Goal: Transaction & Acquisition: Purchase product/service

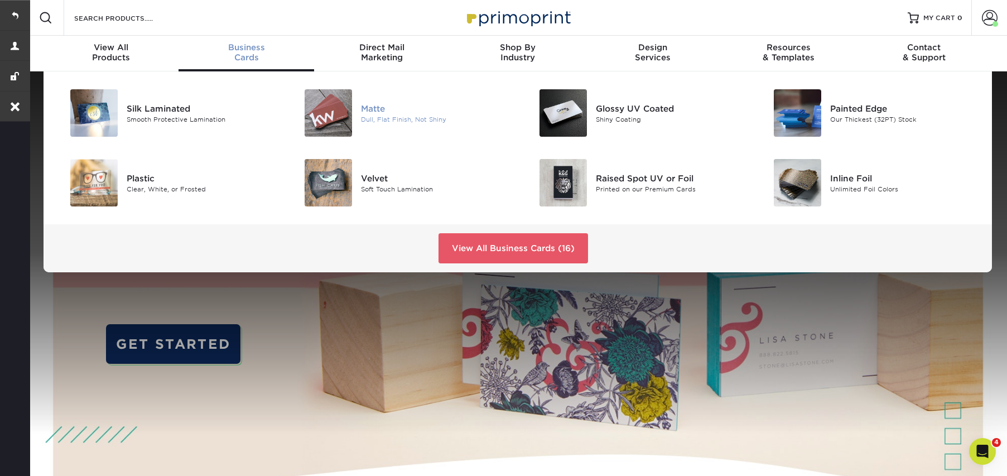
click at [382, 115] on div "Dull, Flat Finish, Not Shiny" at bounding box center [435, 118] width 148 height 9
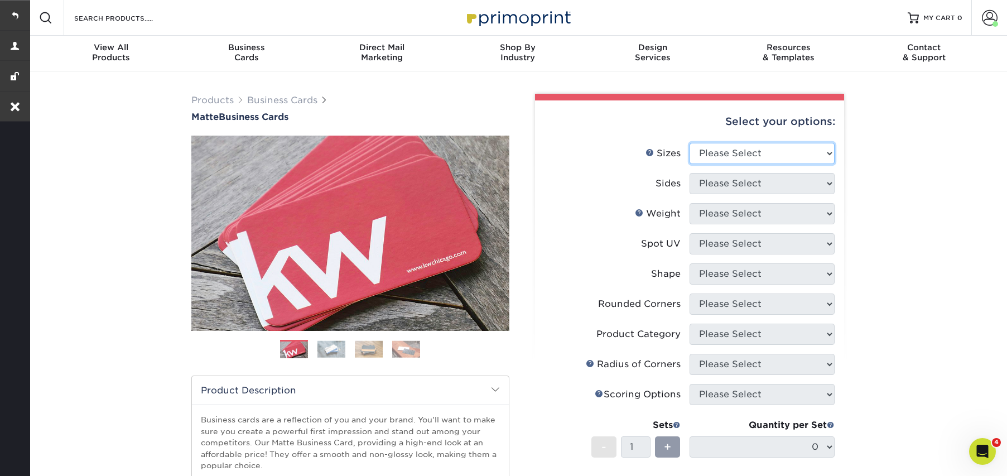
click at [711, 157] on select "Please Select 1.5" x 3.5" - Mini 1.75" x 3.5" - Mini 2" x 2" - Square 2" x 3" -…" at bounding box center [761, 153] width 145 height 21
select select "2.00x3.50"
click at [689, 143] on select "Please Select 1.5" x 3.5" - Mini 1.75" x 3.5" - Mini 2" x 2" - Square 2" x 3" -…" at bounding box center [761, 153] width 145 height 21
click at [725, 178] on select "Please Select Print Both Sides Print Front Only" at bounding box center [761, 183] width 145 height 21
select select "13abbda7-1d64-4f25-8bb2-c179b224825d"
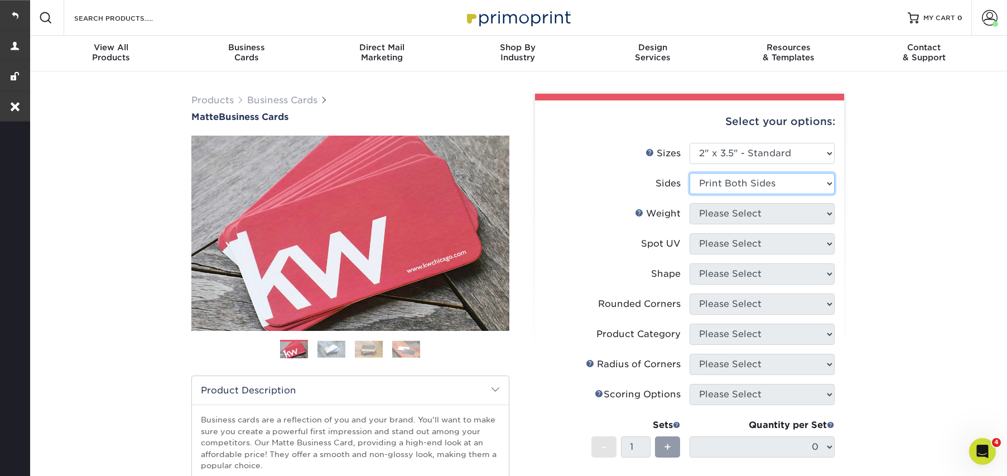
click at [689, 173] on select "Please Select Print Both Sides Print Front Only" at bounding box center [761, 183] width 145 height 21
click at [714, 221] on select "Please Select 16PT 14PT" at bounding box center [761, 213] width 145 height 21
select select "16PT"
click at [689, 203] on select "Please Select 16PT 14PT" at bounding box center [761, 213] width 145 height 21
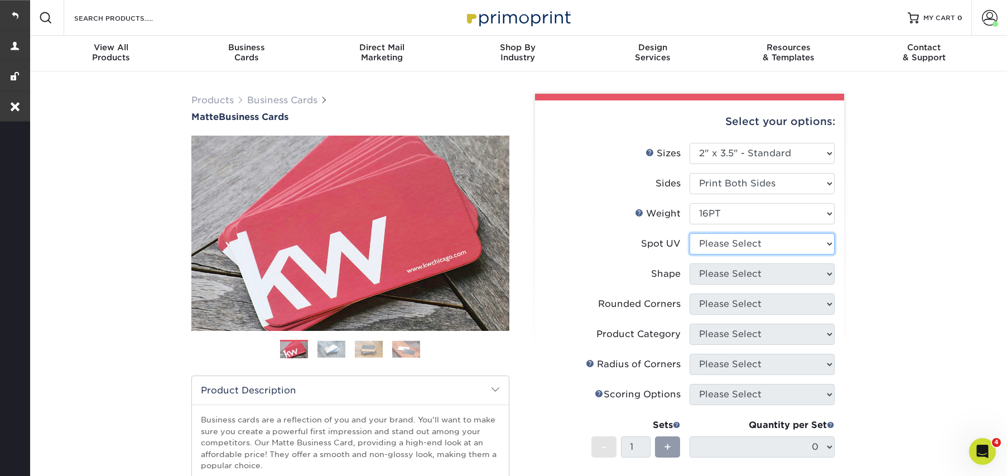
click at [704, 248] on select "Please Select No Spot UV Front and Back (Both Sides) Front Only Back Only" at bounding box center [761, 243] width 145 height 21
select select "3"
click at [689, 233] on select "Please Select No Spot UV Front and Back (Both Sides) Front Only Back Only" at bounding box center [761, 243] width 145 height 21
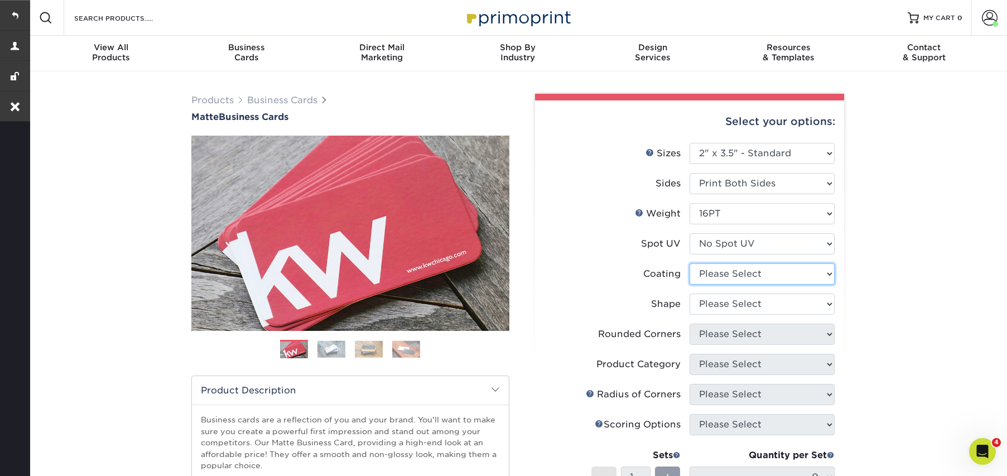
click at [712, 277] on select at bounding box center [761, 273] width 145 height 21
select select "121bb7b5-3b4d-429f-bd8d-bbf80e953313"
click at [689, 263] on select at bounding box center [761, 273] width 145 height 21
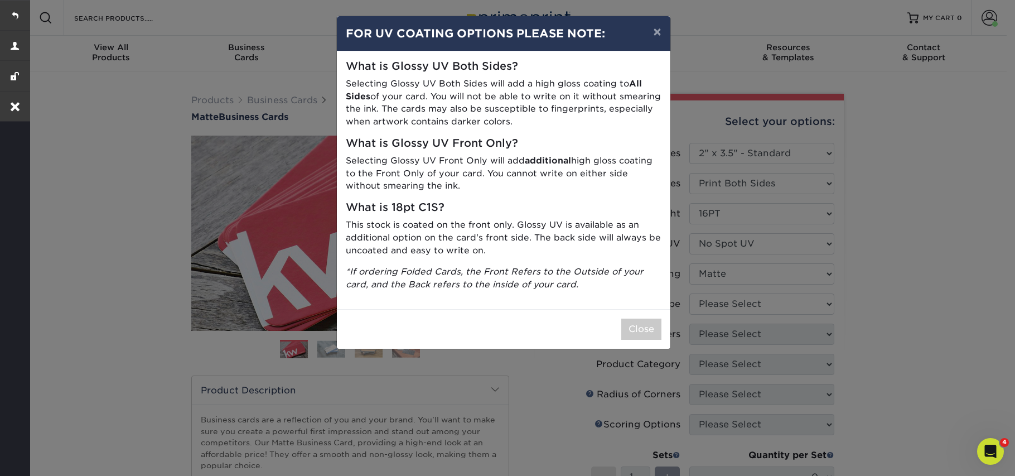
click at [713, 303] on div "× FOR UV COATING OPTIONS PLEASE NOTE: What is Glossy UV Both Sides? Selecting G…" at bounding box center [507, 238] width 1015 height 476
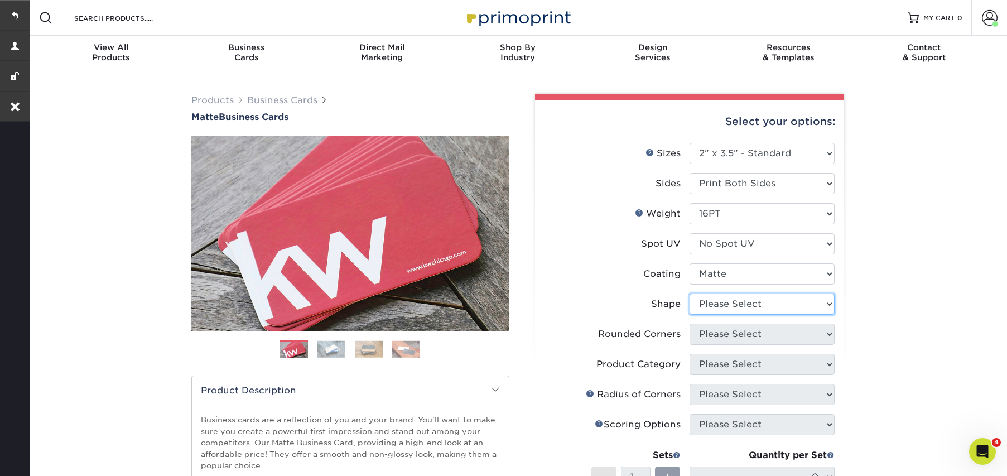
click at [713, 303] on select "Please Select Standard Oval" at bounding box center [761, 303] width 145 height 21
select select "standard"
click at [689, 293] on select "Please Select Standard Oval" at bounding box center [761, 303] width 145 height 21
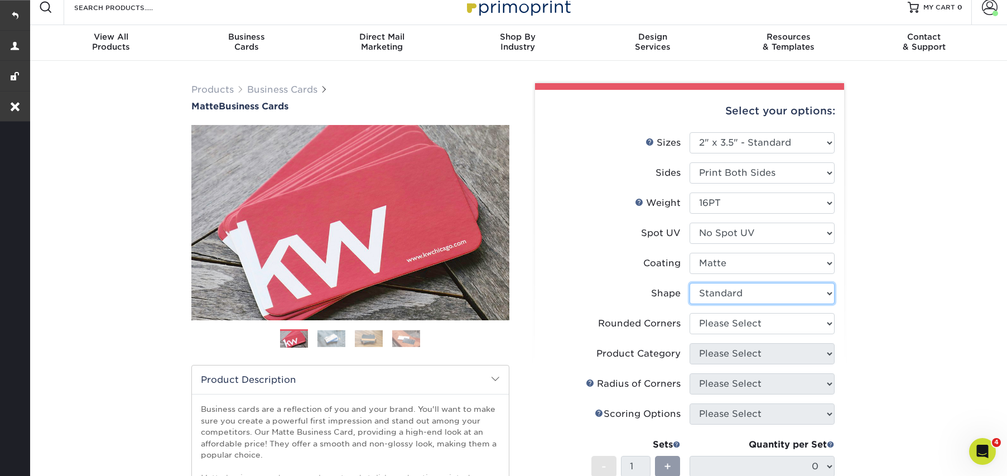
scroll to position [23, 0]
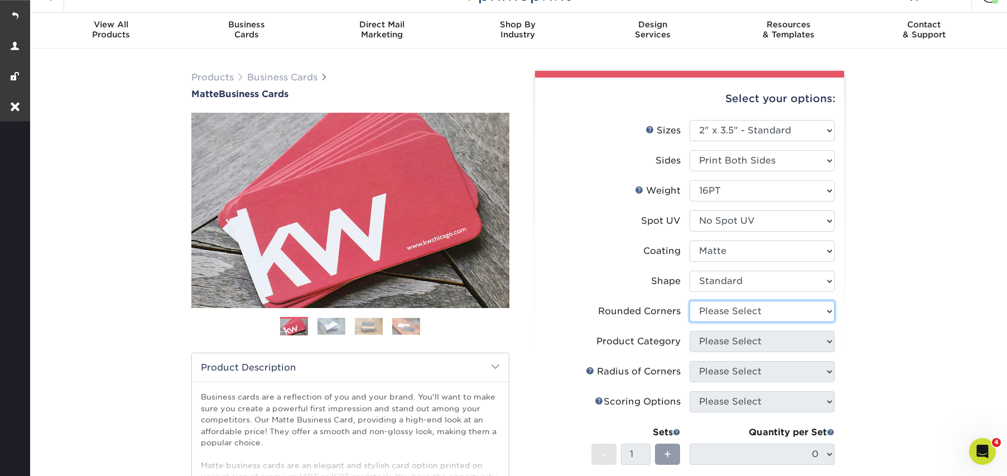
click at [736, 307] on select "Please Select Yes - Round 2 Corners Yes - Round 4 Corners No" at bounding box center [761, 311] width 145 height 21
select select "0"
click at [689, 301] on select "Please Select Yes - Round 2 Corners Yes - Round 4 Corners No" at bounding box center [761, 311] width 145 height 21
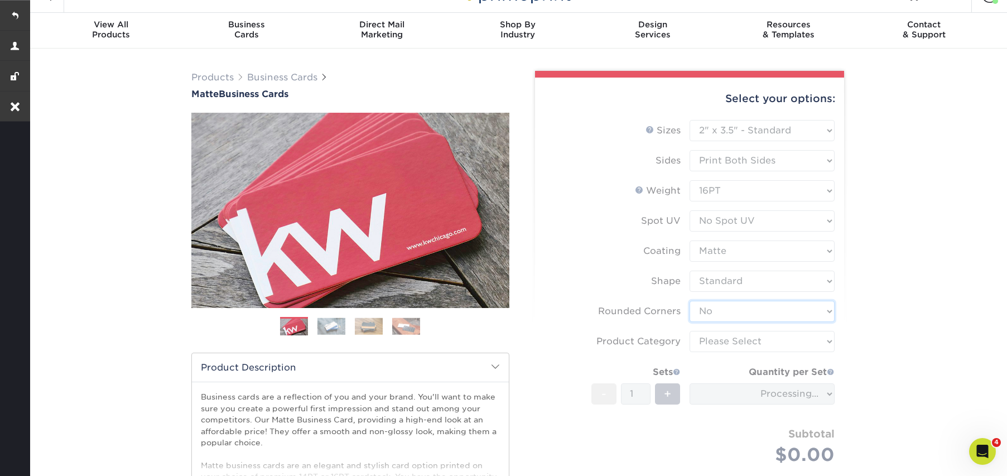
scroll to position [46, 0]
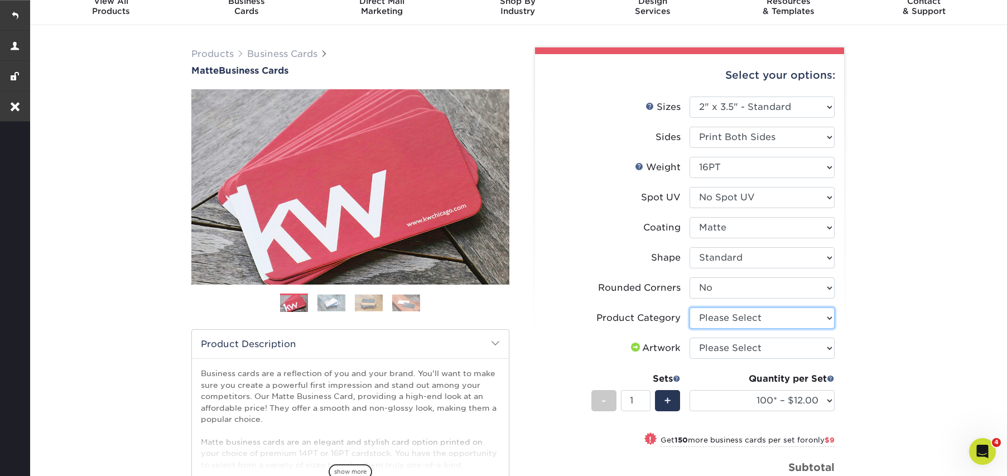
click at [718, 317] on select "Please Select Business Cards" at bounding box center [761, 317] width 145 height 21
select select "3b5148f1-0588-4f88-a218-97bcfdce65c1"
click at [689, 307] on select "Please Select Business Cards" at bounding box center [761, 317] width 145 height 21
click at [712, 346] on select "Please Select I will upload files I need a design - $100" at bounding box center [761, 347] width 145 height 21
select select "upload"
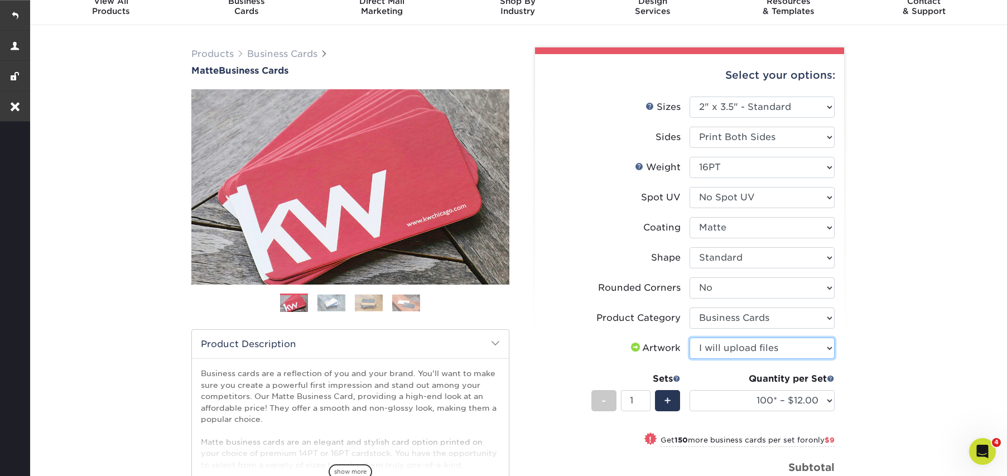
click at [689, 337] on select "Please Select I will upload files I need a design - $100" at bounding box center [761, 347] width 145 height 21
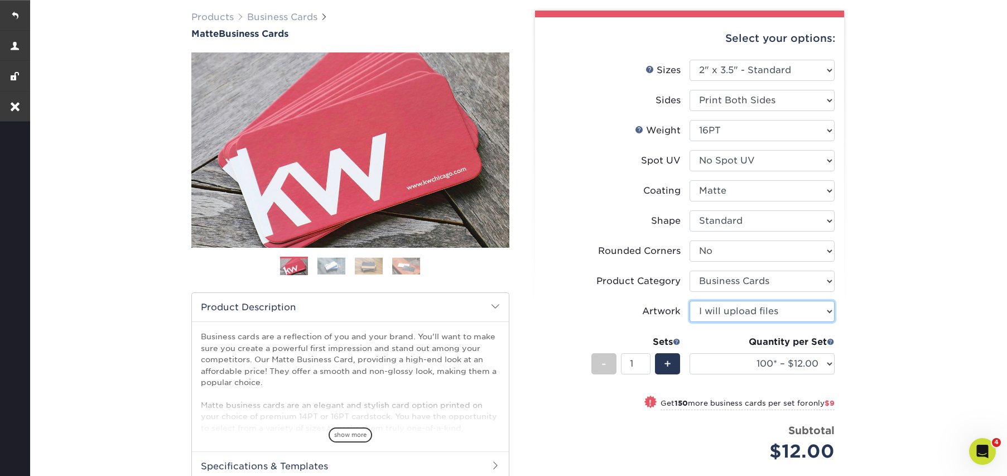
scroll to position [146, 0]
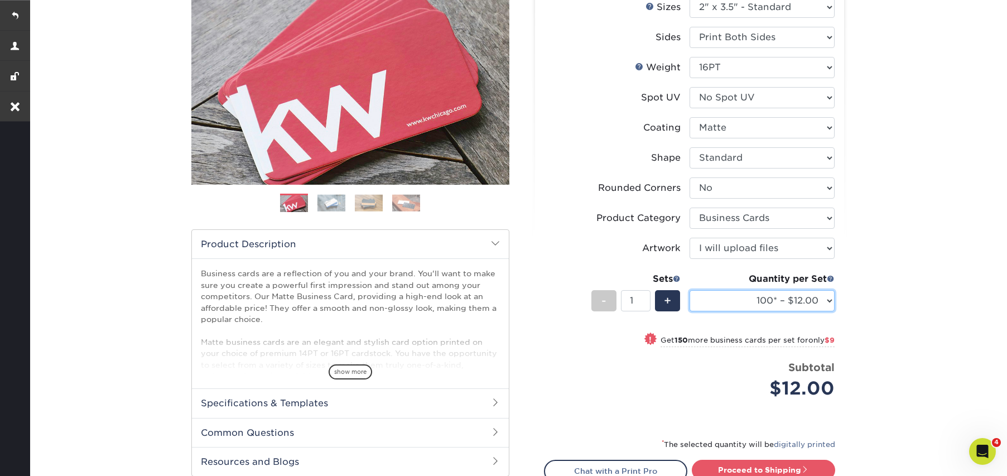
click at [726, 297] on select "100* – $12.00 250* – $21.00 500 – $42.00 1000 – $53.00 2500 – $95.00 5000 – $18…" at bounding box center [761, 300] width 145 height 21
click at [689, 290] on select "100* – $12.00 250* – $21.00 500 – $42.00 1000 – $53.00 2500 – $95.00 5000 – $18…" at bounding box center [761, 300] width 145 height 21
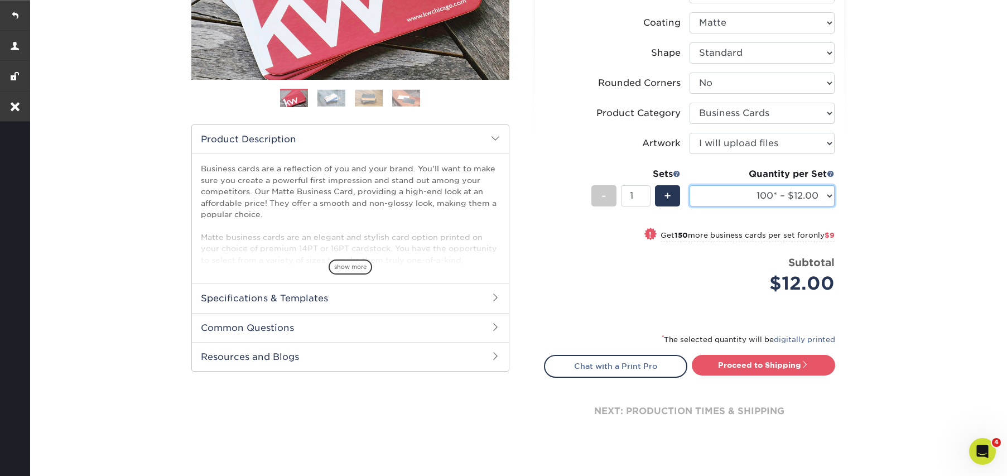
click at [724, 195] on select "100* – $12.00 250* – $21.00 500 – $42.00 1000 – $53.00 2500 – $95.00 5000 – $18…" at bounding box center [761, 195] width 145 height 21
click at [689, 185] on select "100* – $12.00 250* – $21.00 500 – $42.00 1000 – $53.00 2500 – $95.00 5000 – $18…" at bounding box center [761, 195] width 145 height 21
click at [738, 364] on link "Proceed to Shipping" at bounding box center [763, 365] width 143 height 20
type input "Set 1"
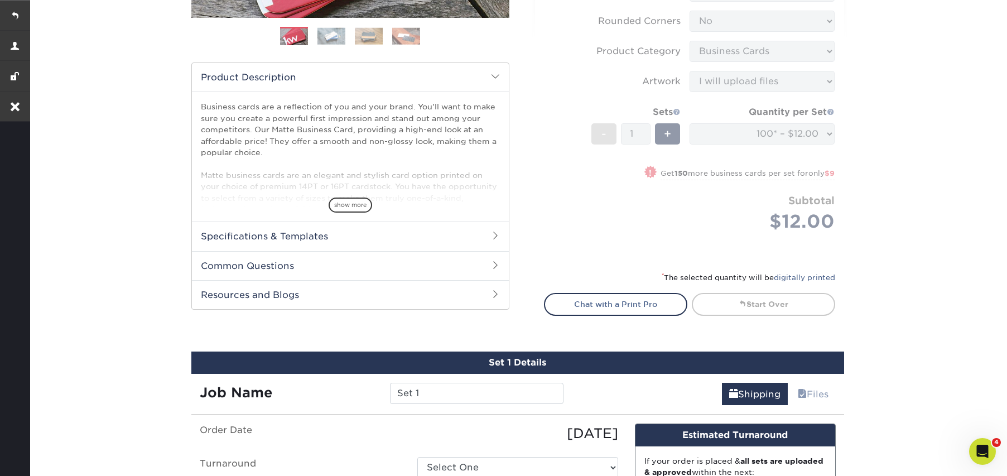
scroll to position [175, 0]
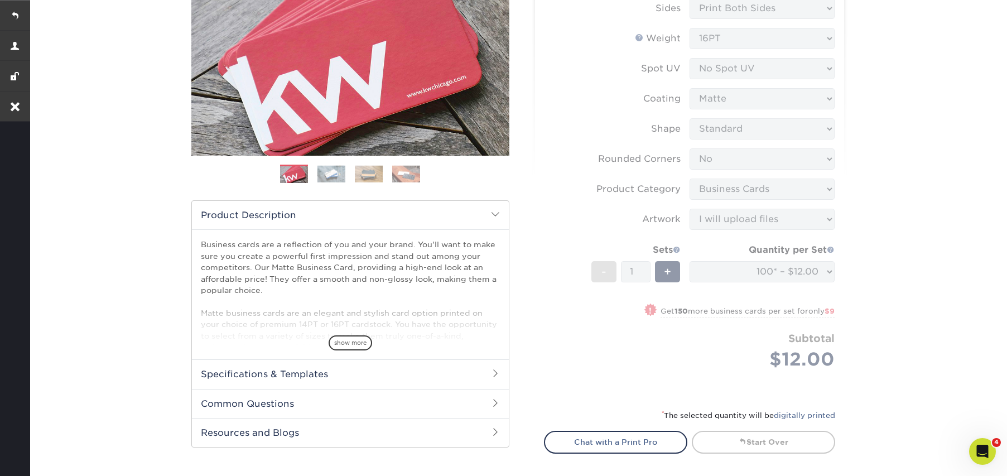
click at [549, 235] on form "Sizes Help Sizes Please Select 1.5" x 3.5" - Mini 1.75" x 3.5" - Mini 2" x 2" -…" at bounding box center [689, 182] width 291 height 428
click at [547, 229] on form "Sizes Help Sizes Please Select 1.5" x 3.5" - Mini 1.75" x 3.5" - Mini 2" x 2" -…" at bounding box center [689, 182] width 291 height 428
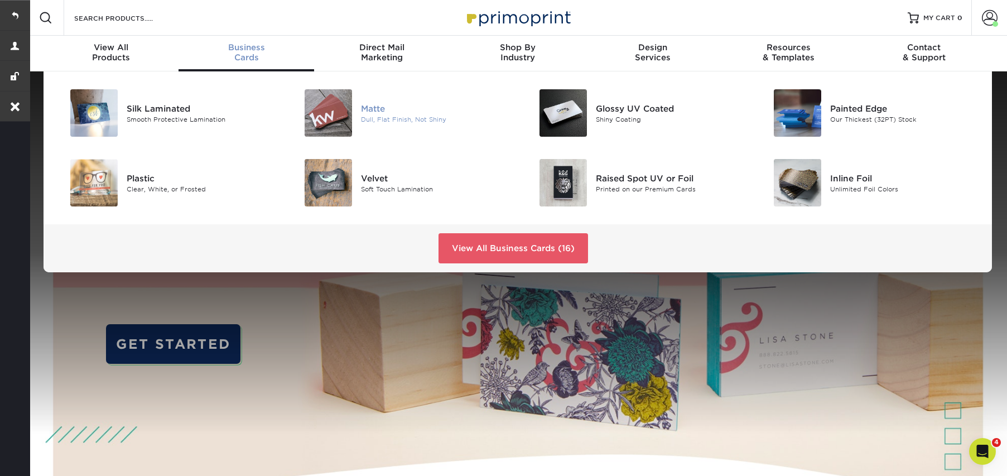
click at [423, 117] on div "Dull, Flat Finish, Not Shiny" at bounding box center [435, 118] width 148 height 9
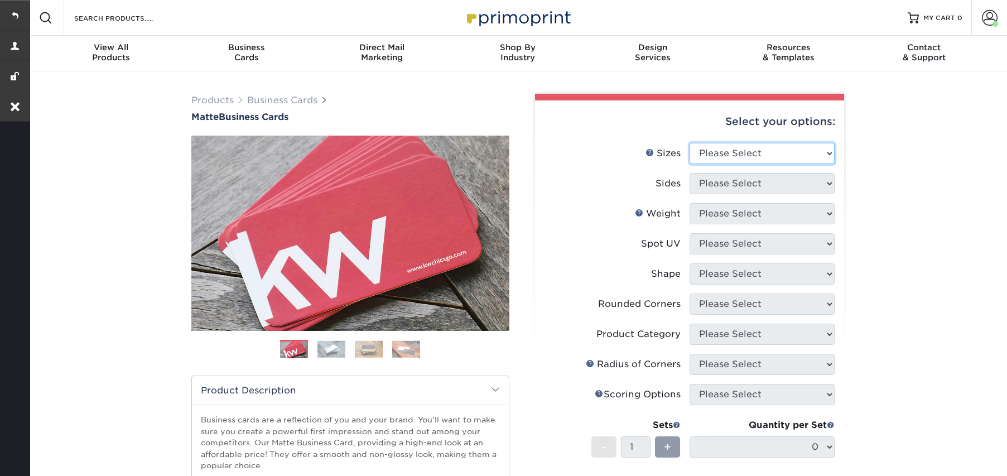
click at [722, 146] on select "Please Select 1.5" x 3.5" - Mini 1.75" x 3.5" - Mini 2" x 2" - Square 2" x 3" -…" at bounding box center [761, 153] width 145 height 21
select select "2.00x3.50"
click at [689, 143] on select "Please Select 1.5" x 3.5" - Mini 1.75" x 3.5" - Mini 2" x 2" - Square 2" x 3" -…" at bounding box center [761, 153] width 145 height 21
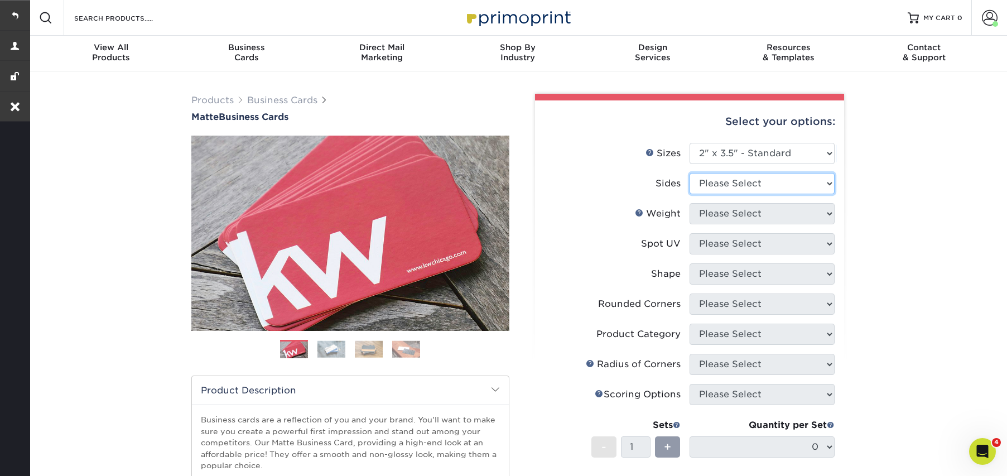
click at [748, 184] on select "Please Select Print Both Sides Print Front Only" at bounding box center [761, 183] width 145 height 21
select select "13abbda7-1d64-4f25-8bb2-c179b224825d"
click at [689, 173] on select "Please Select Print Both Sides Print Front Only" at bounding box center [761, 183] width 145 height 21
click at [738, 218] on select "Please Select 16PT 14PT" at bounding box center [761, 213] width 145 height 21
select select "16PT"
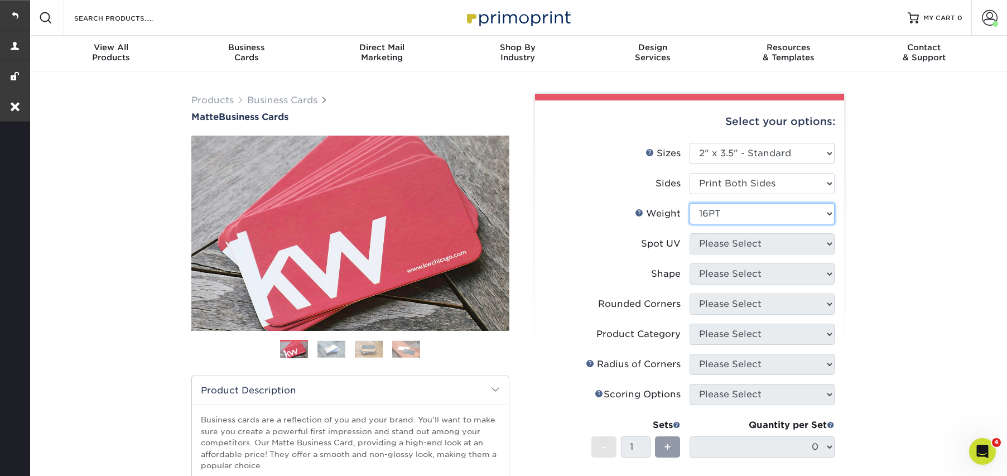
click at [689, 203] on select "Please Select 16PT 14PT" at bounding box center [761, 213] width 145 height 21
click at [728, 244] on select "Please Select No Spot UV Front and Back (Both Sides) Front Only Back Only" at bounding box center [761, 243] width 145 height 21
select select "3"
click at [689, 233] on select "Please Select No Spot UV Front and Back (Both Sides) Front Only Back Only" at bounding box center [761, 243] width 145 height 21
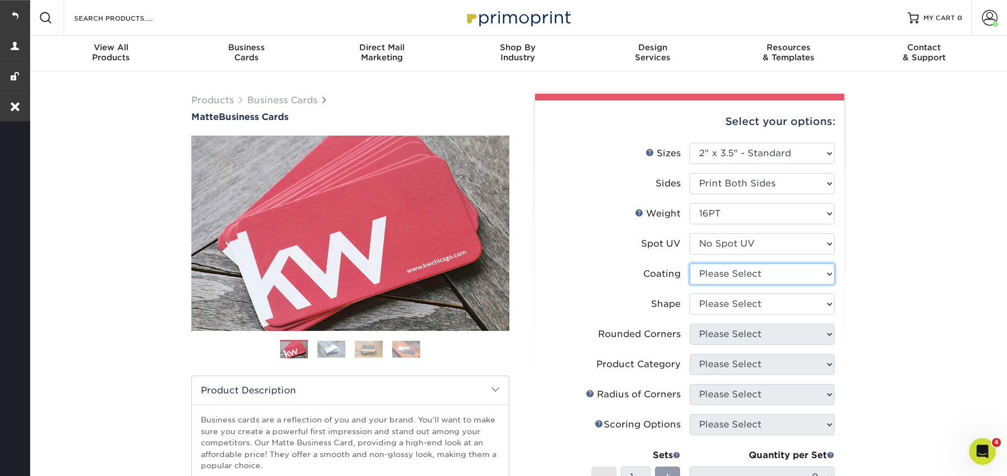
click at [722, 277] on select at bounding box center [761, 273] width 145 height 21
click at [689, 263] on select at bounding box center [761, 273] width 145 height 21
click at [723, 278] on select at bounding box center [761, 273] width 145 height 21
select select "121bb7b5-3b4d-429f-bd8d-bbf80e953313"
click at [689, 263] on select at bounding box center [761, 273] width 145 height 21
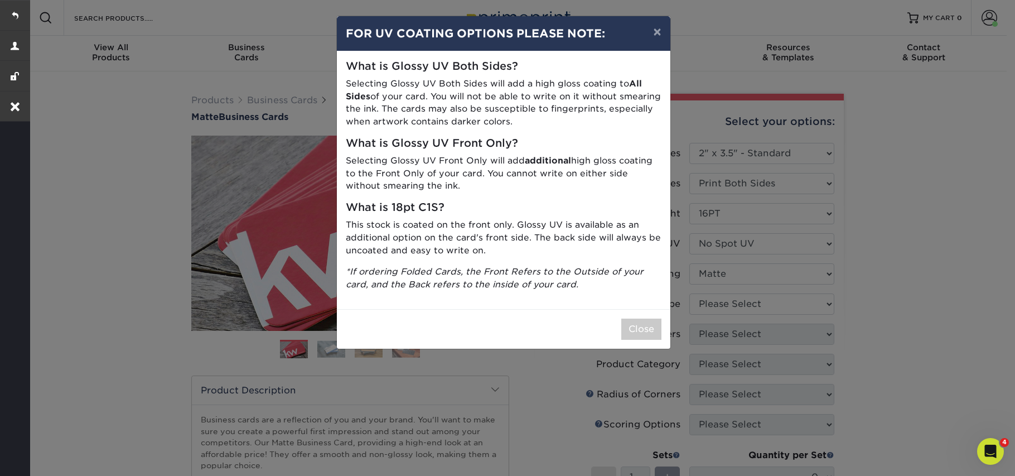
click at [728, 307] on div "× FOR UV COATING OPTIONS PLEASE NOTE: What is Glossy UV Both Sides? Selecting G…" at bounding box center [507, 238] width 1015 height 476
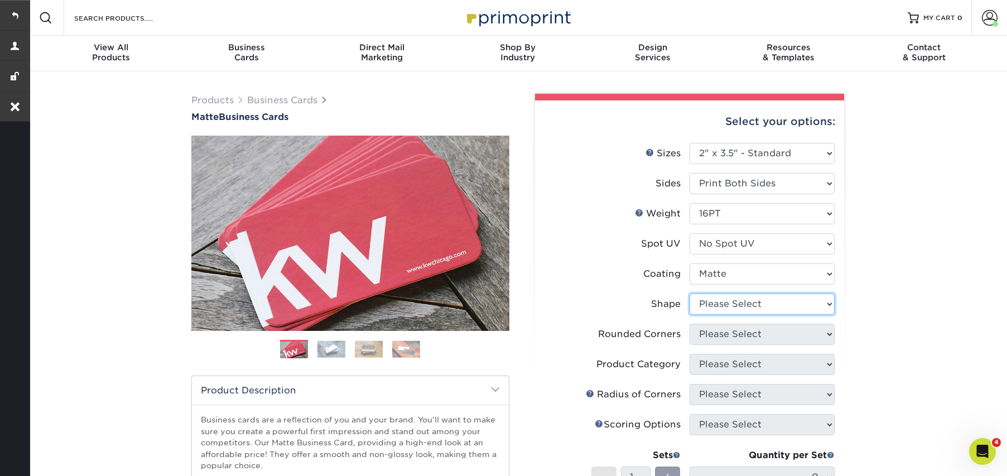
click at [728, 307] on select "Please Select Standard Oval" at bounding box center [761, 303] width 145 height 21
select select "standard"
click at [689, 293] on select "Please Select Standard Oval" at bounding box center [761, 303] width 145 height 21
click at [722, 335] on select "Please Select Yes - Round 2 Corners Yes - Round 4 Corners No" at bounding box center [761, 333] width 145 height 21
select select "0"
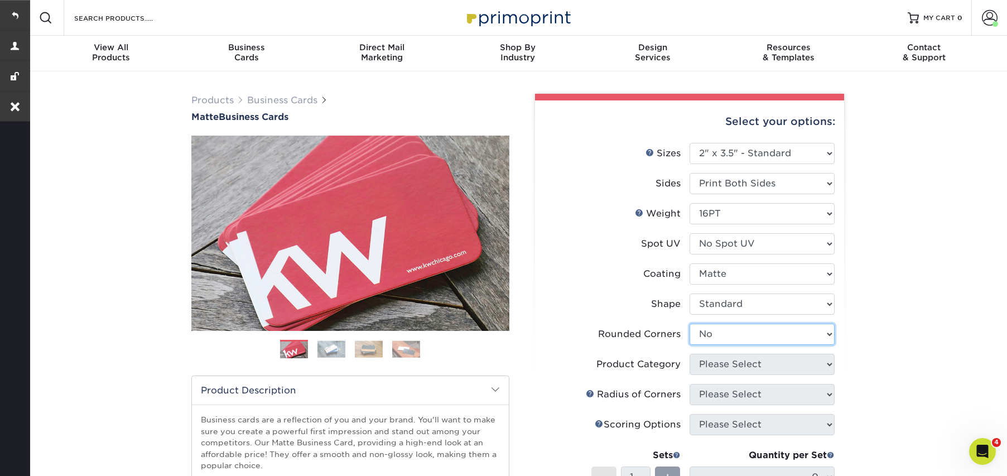
click at [689, 323] on select "Please Select Yes - Round 2 Corners Yes - Round 4 Corners No" at bounding box center [761, 333] width 145 height 21
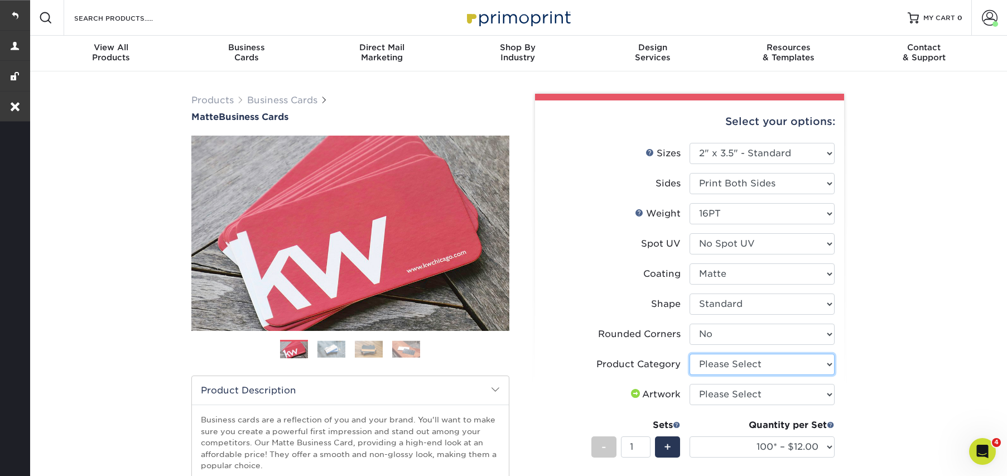
click at [736, 366] on select "Please Select Business Cards" at bounding box center [761, 364] width 145 height 21
select select "3b5148f1-0588-4f88-a218-97bcfdce65c1"
click at [689, 354] on select "Please Select Business Cards" at bounding box center [761, 364] width 145 height 21
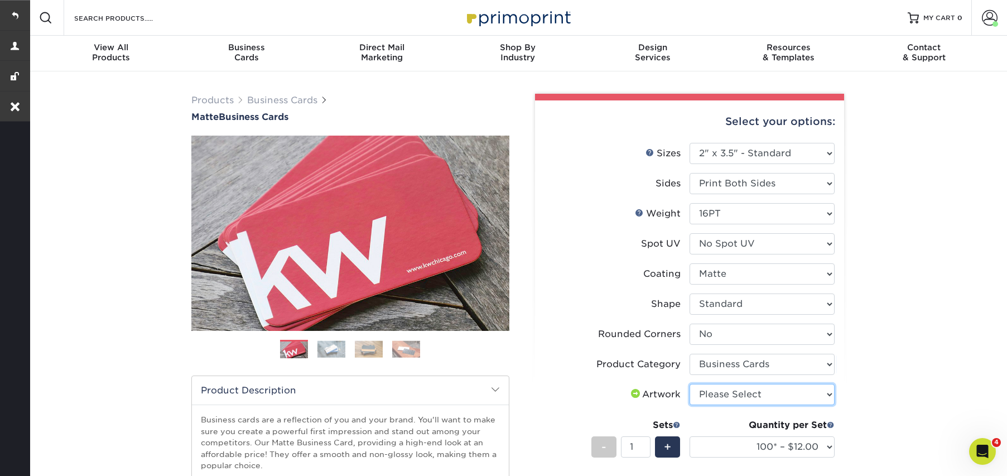
click at [729, 397] on select "Please Select I will upload files I need a design - $100" at bounding box center [761, 394] width 145 height 21
select select "design"
click at [689, 384] on select "Please Select I will upload files I need a design - $100" at bounding box center [761, 394] width 145 height 21
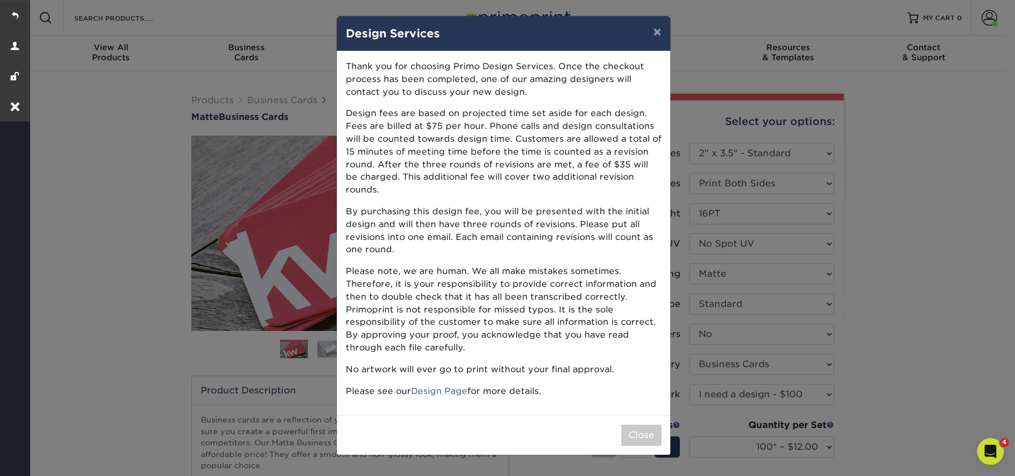
click at [927, 347] on div "× Design Services Thank you for choosing Primo Design Services. Once the checko…" at bounding box center [507, 238] width 1015 height 476
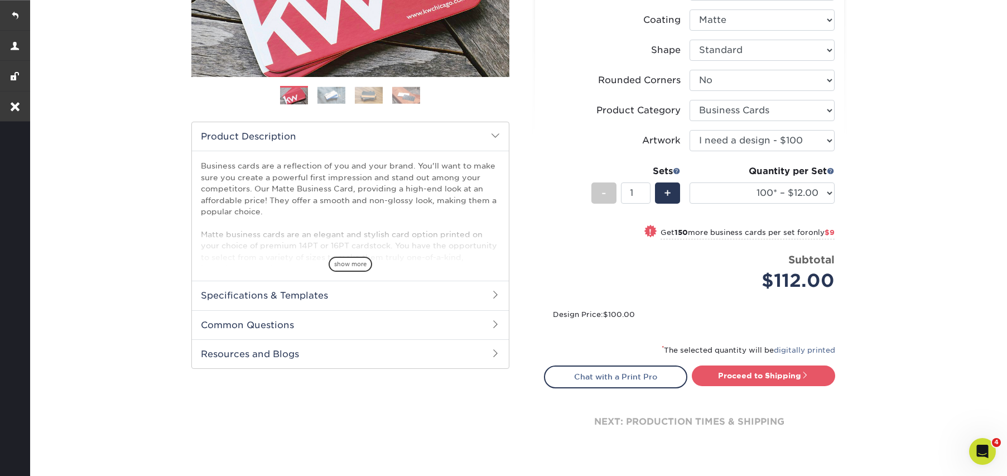
scroll to position [255, 0]
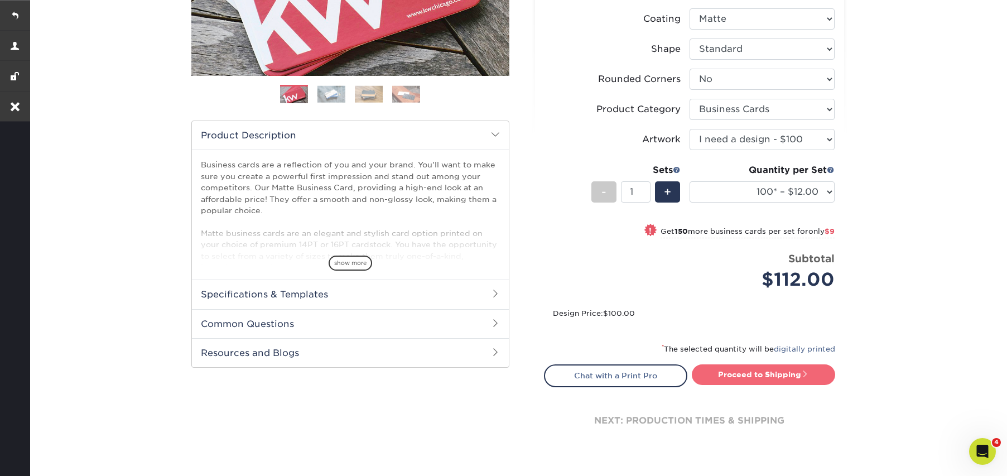
click at [737, 373] on link "Proceed to Shipping" at bounding box center [763, 374] width 143 height 20
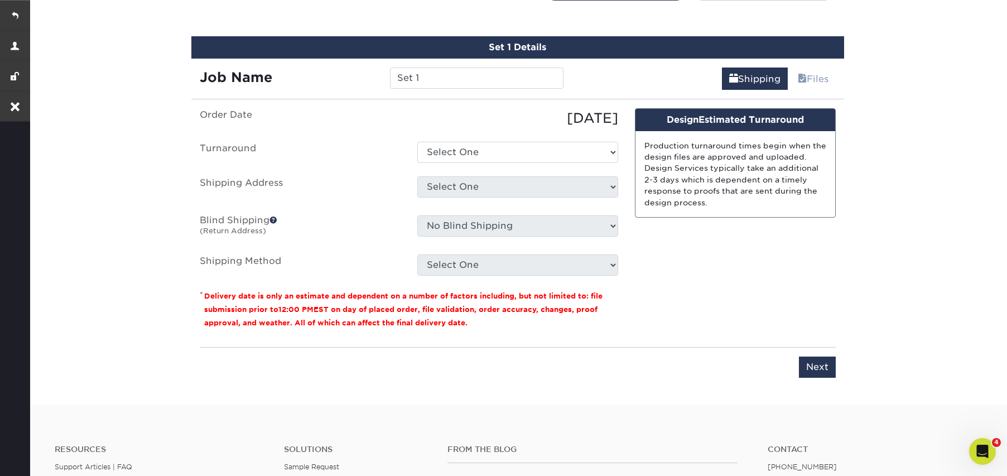
scroll to position [649, 0]
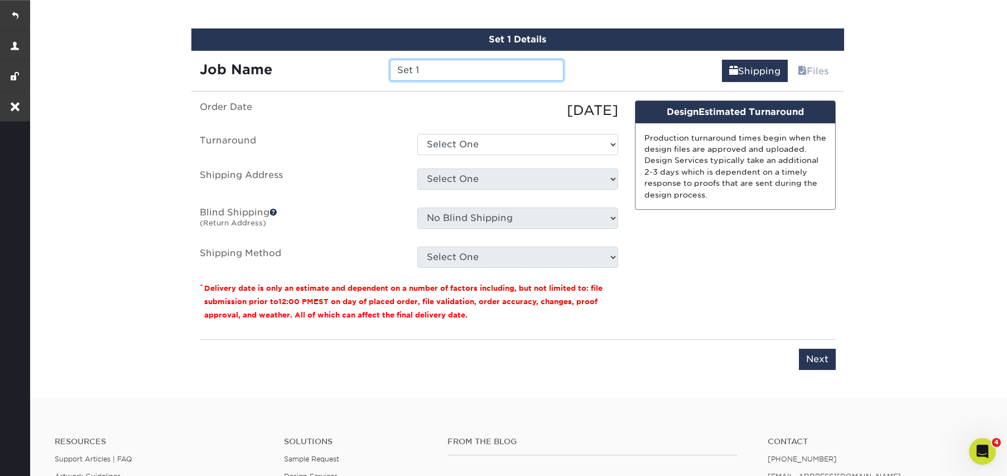
click at [487, 74] on input "Set 1" at bounding box center [476, 70] width 173 height 21
paste input "Lighting with Soul"
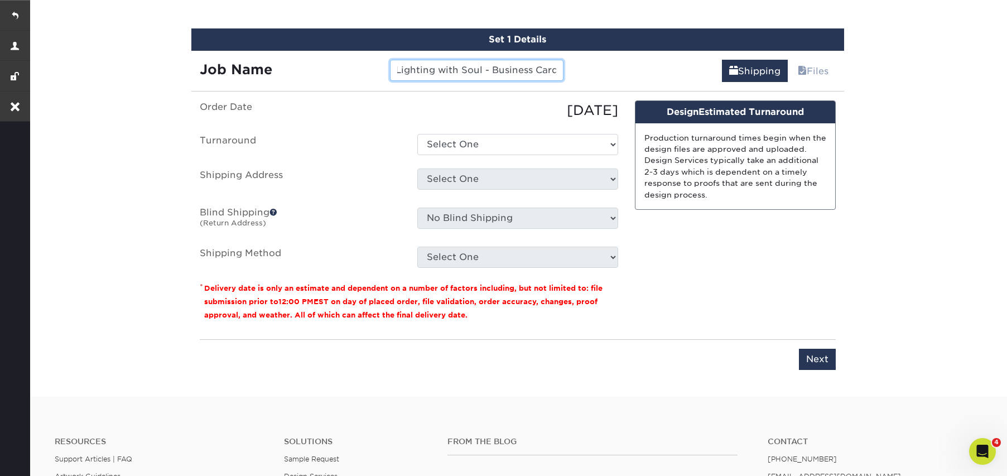
type input "Lighting with Soul - Business Card"
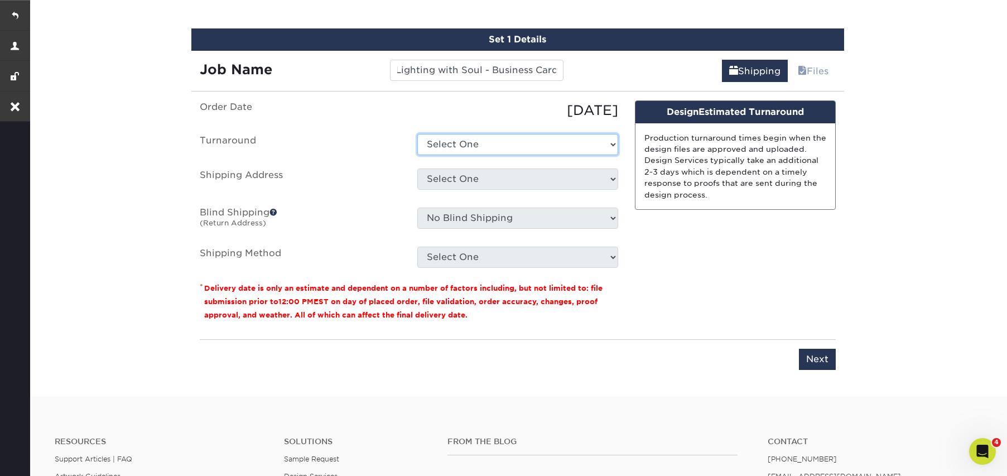
click at [472, 142] on select "Select One 2-4 Business Days 2 Day Next Business Day" at bounding box center [517, 144] width 201 height 21
click at [417, 134] on select "Select One 2-4 Business Days 2 Day Next Business Day" at bounding box center [517, 144] width 201 height 21
click at [436, 142] on select "Select One 2-4 Business Days 2 Day Next Business Day" at bounding box center [517, 144] width 201 height 21
select select "64c822c2-3af2-41d2-bec4-d4207c89befa"
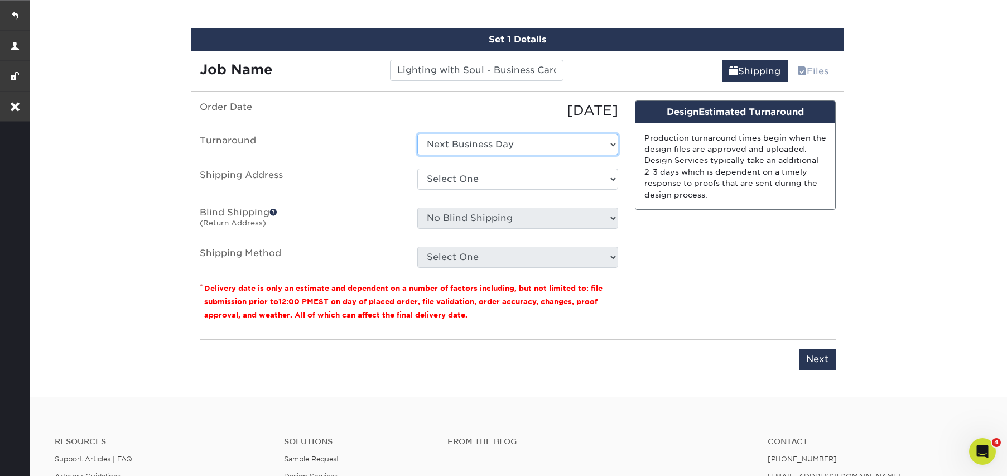
click at [417, 134] on select "Select One 2-4 Business Days 2 Day Next Business Day" at bounding box center [517, 144] width 201 height 21
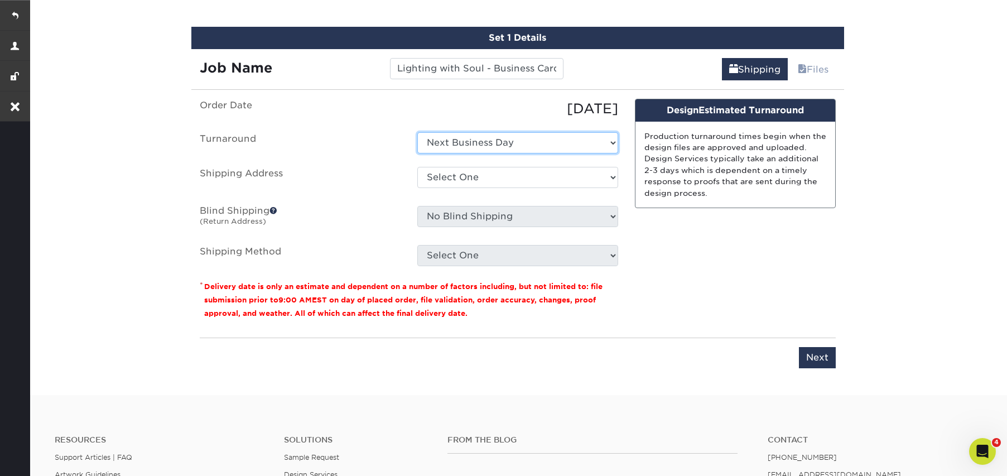
scroll to position [651, 0]
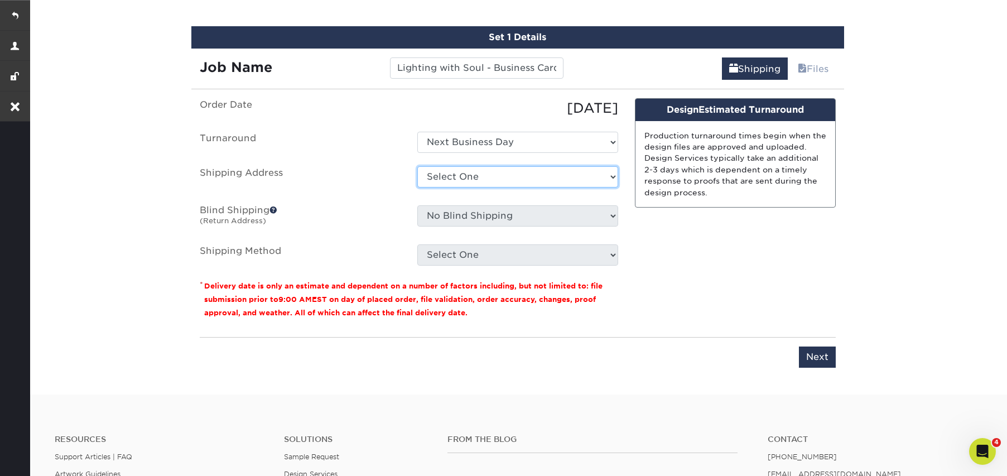
click at [463, 178] on select "Select One 514 S. Westford St Anna Carolina Mihailovic Haus of Aurah Haus of Au…" at bounding box center [517, 176] width 201 height 21
select select "248146"
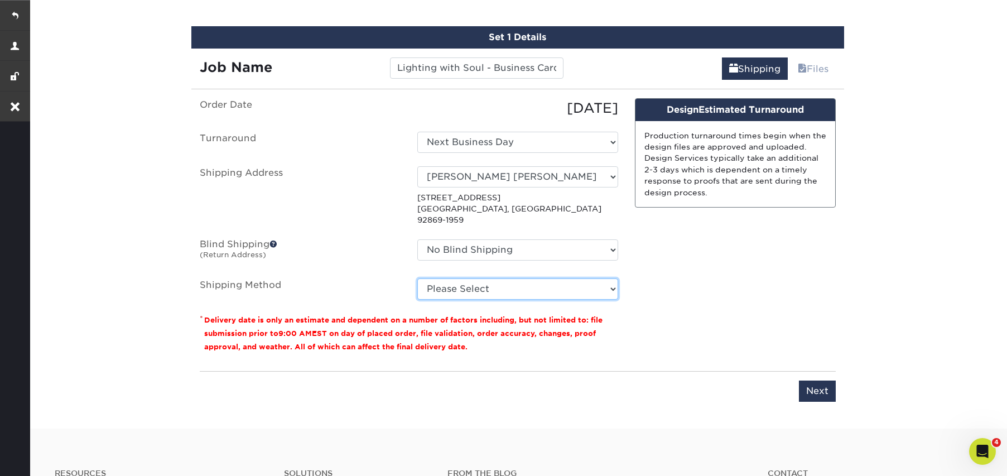
click at [455, 283] on select "Please Select Ground Shipping (+$7.84) 3 Day Shipping Service (+$20.04) 2 Day A…" at bounding box center [517, 288] width 201 height 21
select select "01"
click at [417, 278] on select "Please Select Ground Shipping (+$7.84) 3 Day Shipping Service (+$20.04) 2 Day A…" at bounding box center [517, 288] width 201 height 21
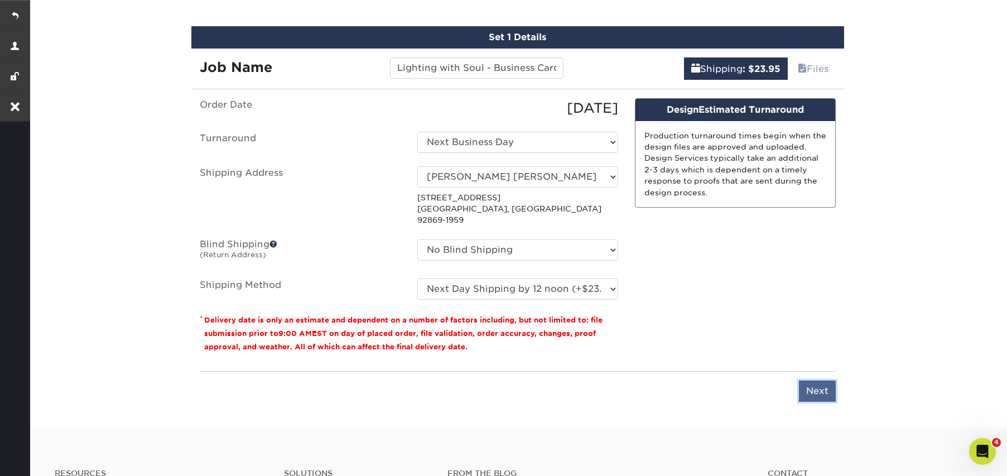
click at [815, 380] on input "Next" at bounding box center [817, 390] width 37 height 21
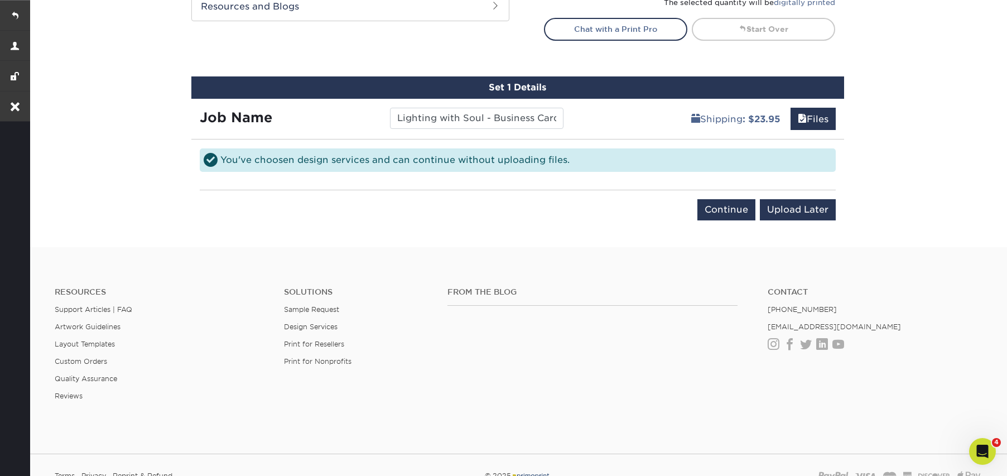
scroll to position [601, 0]
click at [792, 211] on input "Upload Later" at bounding box center [798, 209] width 76 height 21
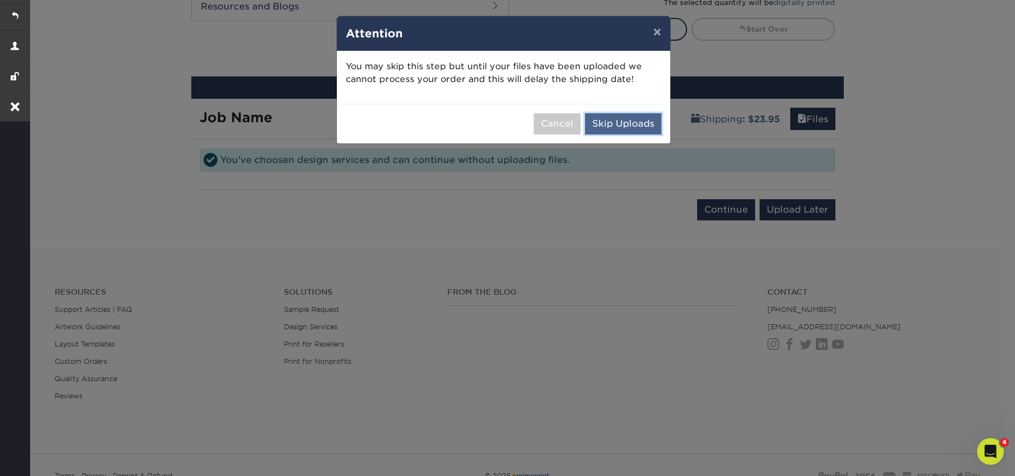
click at [603, 123] on button "Skip Uploads" at bounding box center [623, 123] width 76 height 21
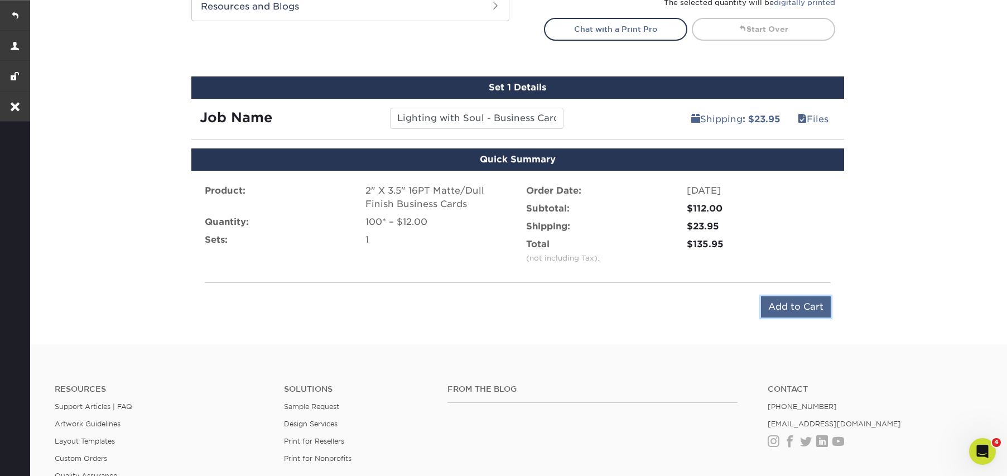
click at [784, 307] on input "Add to Cart" at bounding box center [796, 306] width 70 height 21
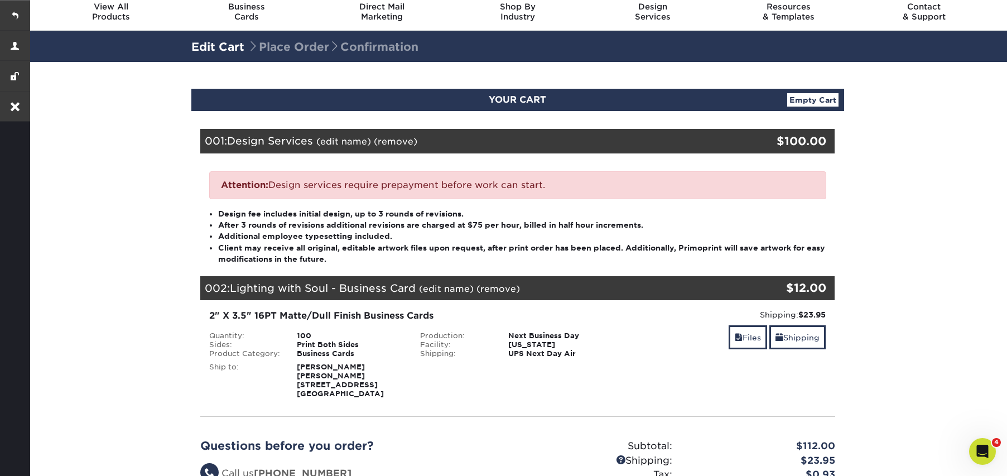
scroll to position [30, 0]
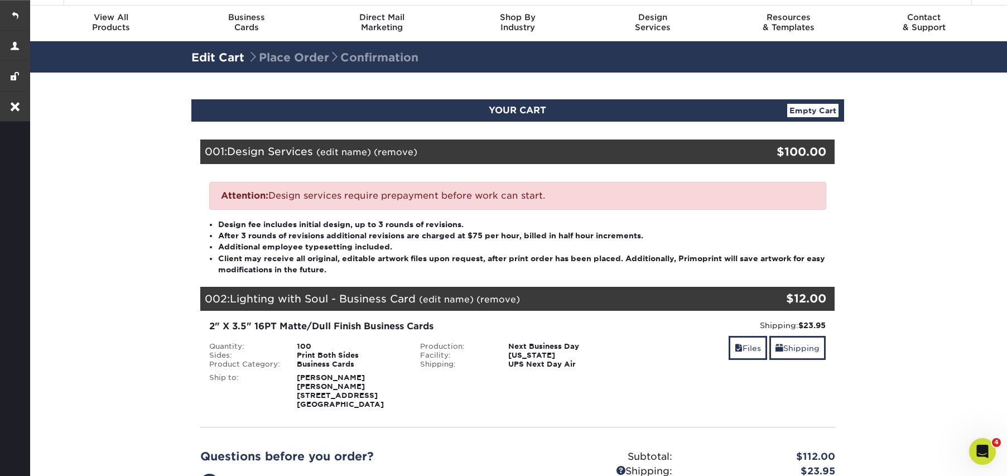
drag, startPoint x: 297, startPoint y: 394, endPoint x: 383, endPoint y: 391, distance: 85.4
click at [366, 393] on strong "Anna Carolina Mihailovic 994 N Big Sky Ln Orange, CA 92869" at bounding box center [340, 390] width 87 height 35
click at [383, 391] on div "Anna Carolina Mihailovic 994 N Big Sky Ln Orange, CA 92869" at bounding box center [349, 391] width 123 height 36
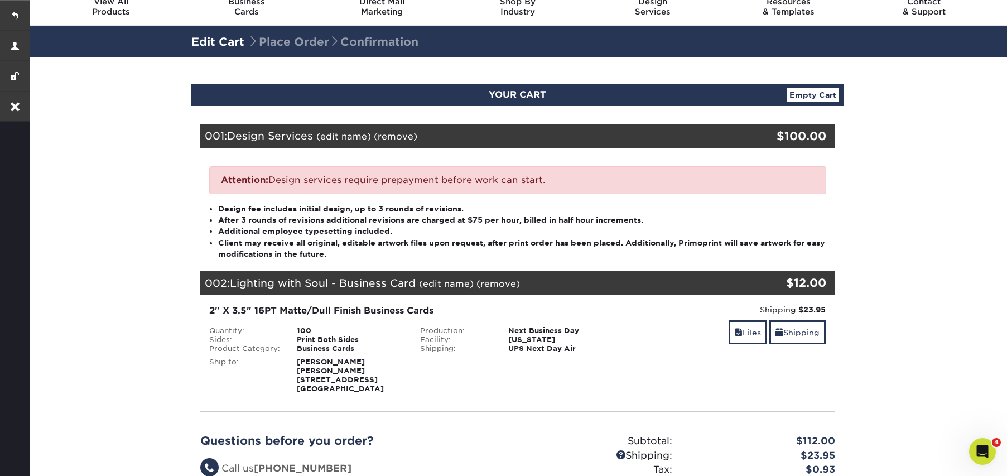
scroll to position [0, 0]
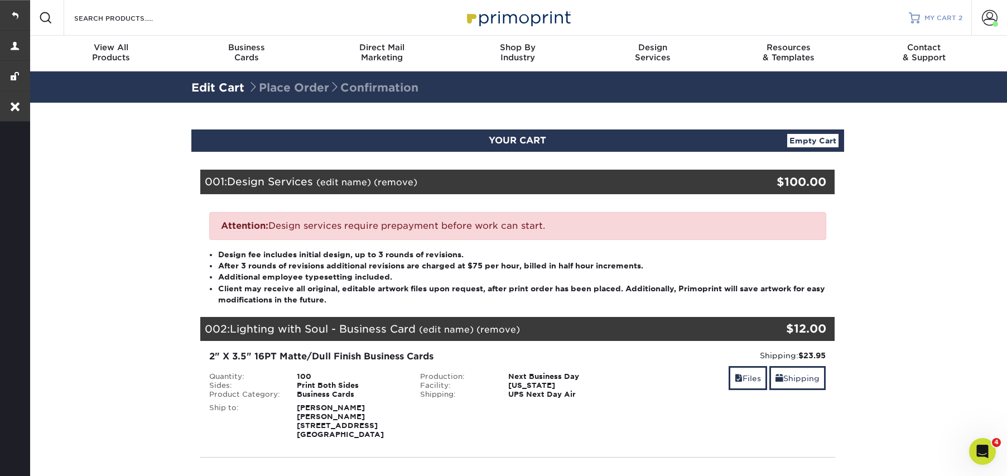
click at [956, 18] on div "MY CART 2" at bounding box center [943, 17] width 38 height 9
click at [989, 15] on span at bounding box center [990, 18] width 16 height 16
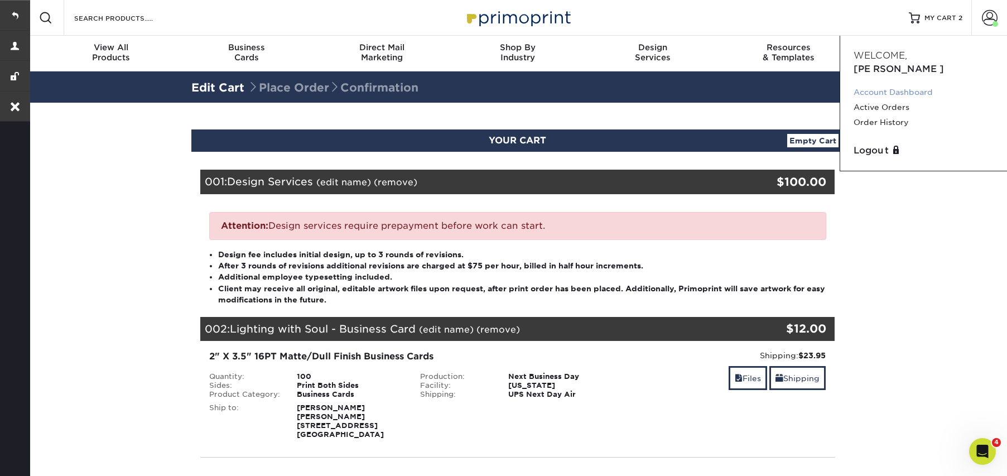
click at [883, 85] on link "Account Dashboard" at bounding box center [923, 92] width 140 height 15
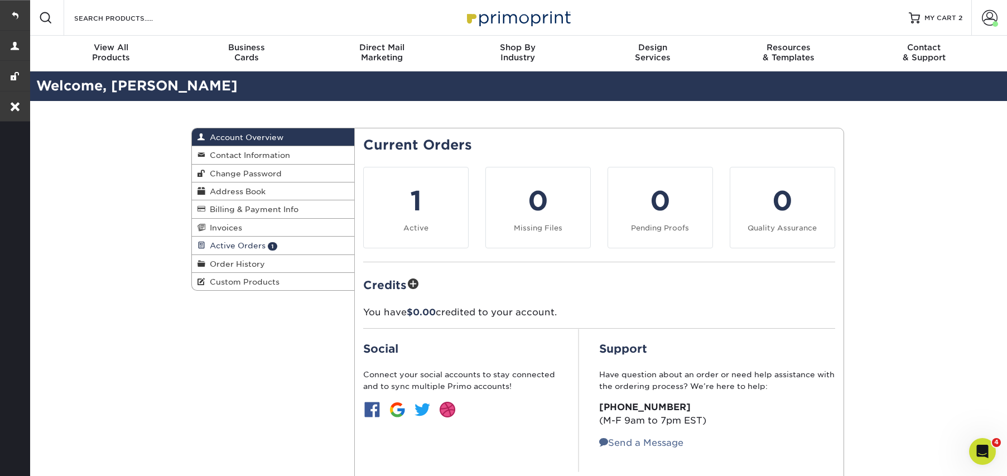
click at [282, 245] on link "Active Orders 1" at bounding box center [273, 245] width 163 height 18
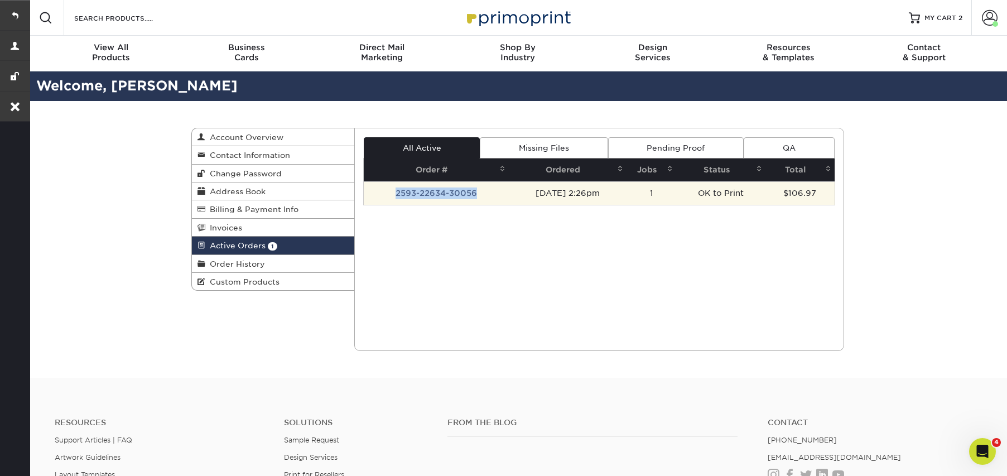
drag, startPoint x: 476, startPoint y: 191, endPoint x: 391, endPoint y: 196, distance: 84.9
click at [391, 196] on td "2593-22634-30056" at bounding box center [436, 192] width 145 height 23
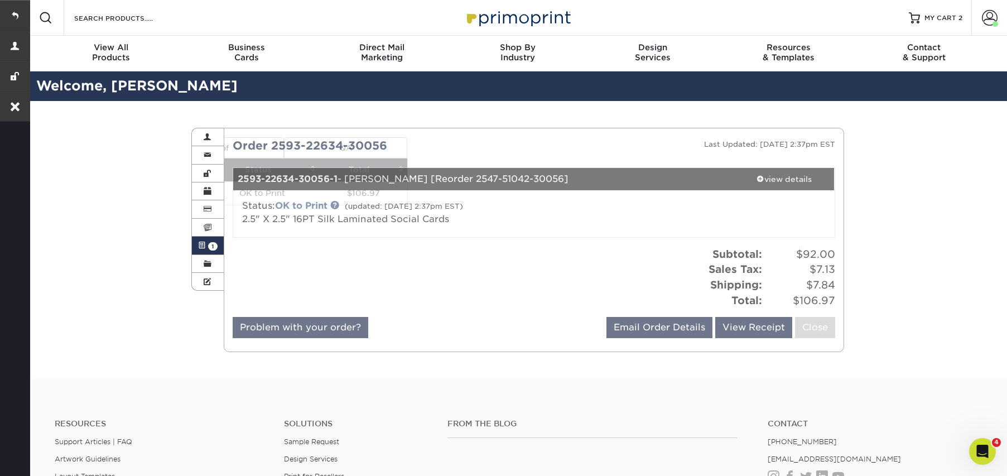
copy td "2593-22634-30056"
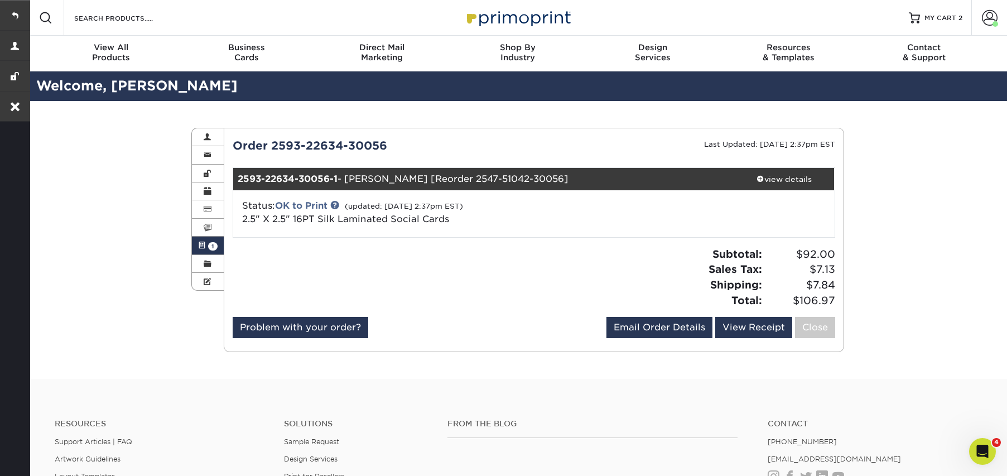
click at [385, 266] on div at bounding box center [379, 281] width 310 height 70
click at [755, 178] on div "view details" at bounding box center [784, 178] width 100 height 11
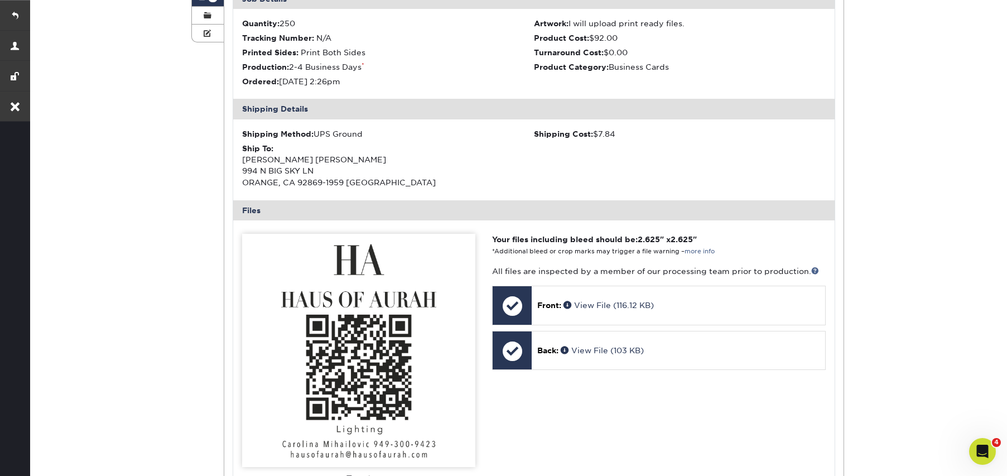
scroll to position [370, 0]
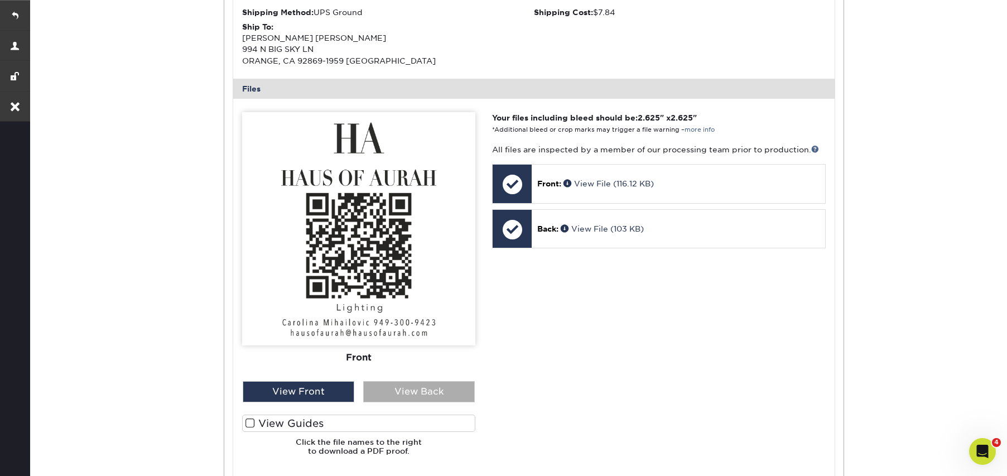
click at [420, 393] on div "View Back" at bounding box center [419, 391] width 112 height 21
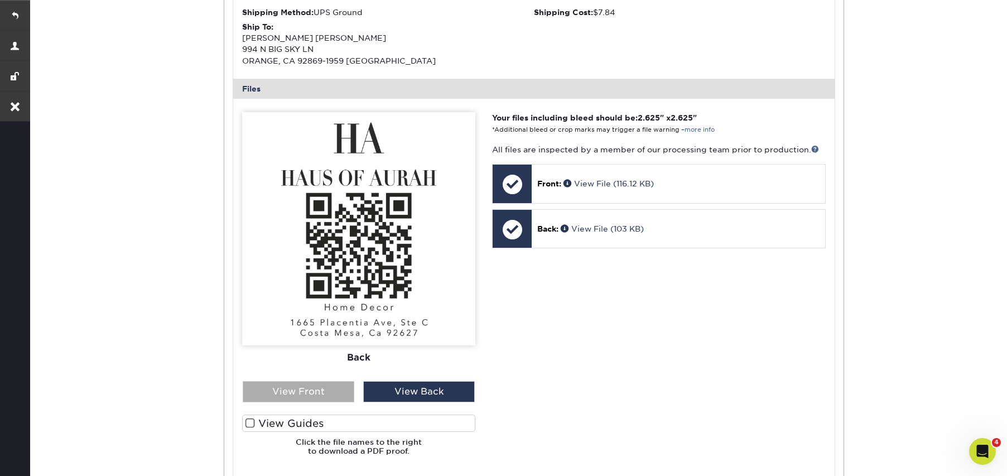
click at [292, 389] on div "View Front" at bounding box center [299, 391] width 112 height 21
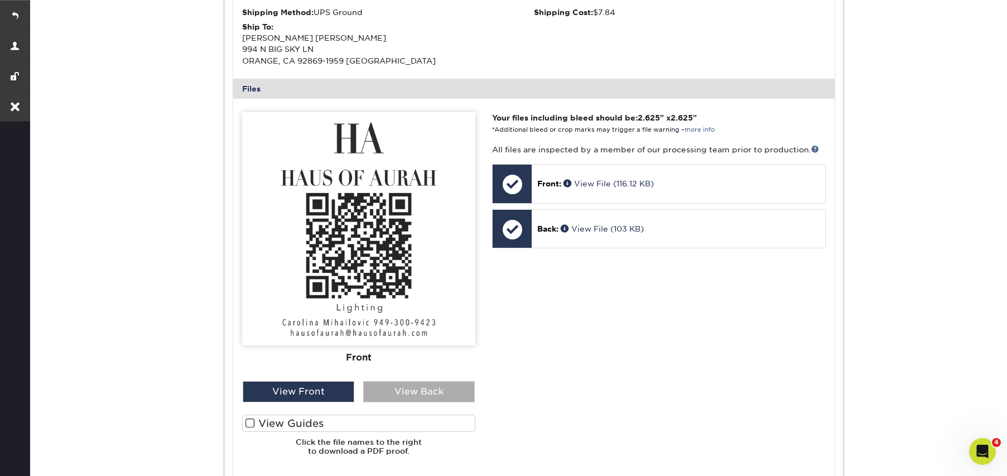
click at [402, 390] on div "View Back" at bounding box center [419, 391] width 112 height 21
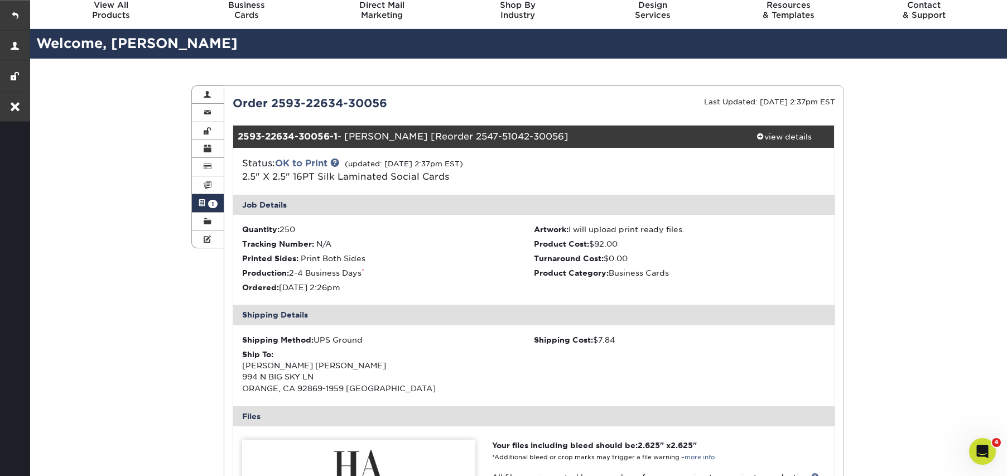
scroll to position [0, 0]
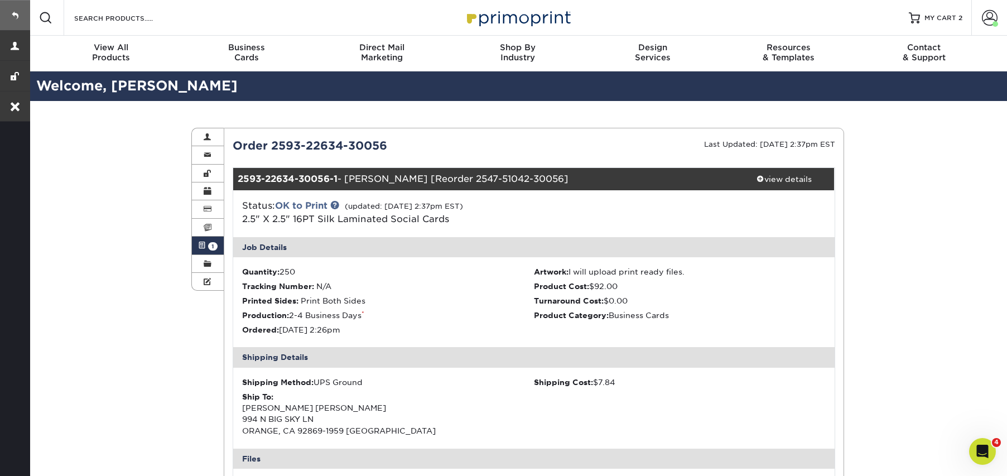
click at [12, 15] on link at bounding box center [15, 15] width 30 height 30
